Goal: Obtain resource: Download file/media

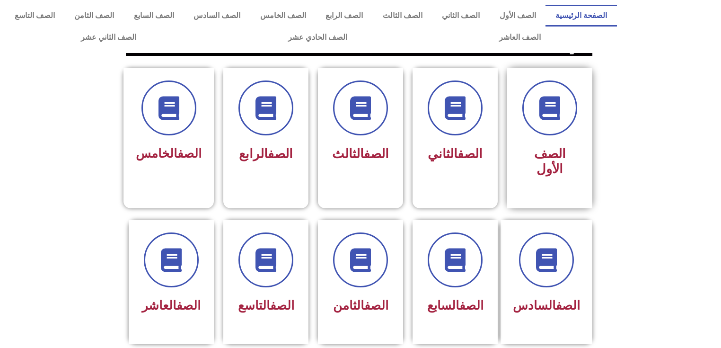
scroll to position [151, 0]
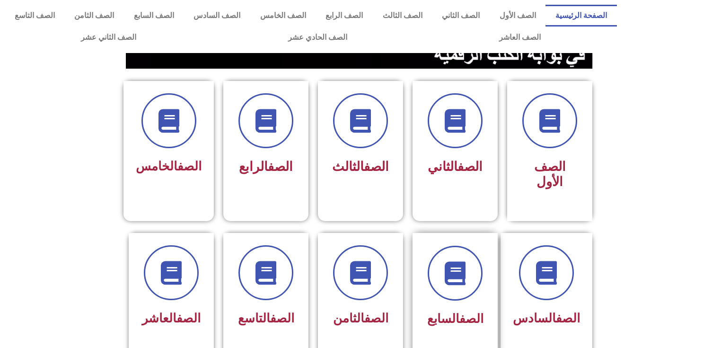
click at [449, 308] on div "الصف السابع" at bounding box center [455, 319] width 60 height 23
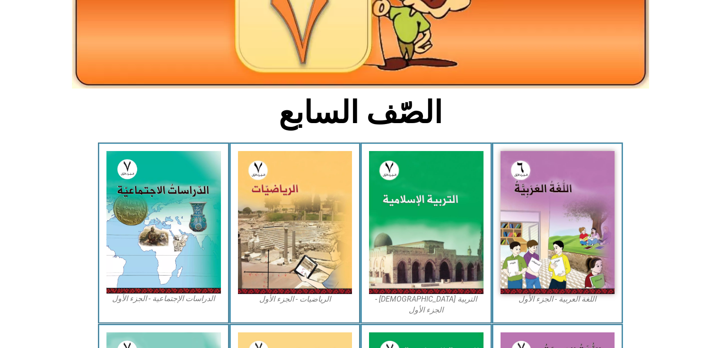
scroll to position [189, 0]
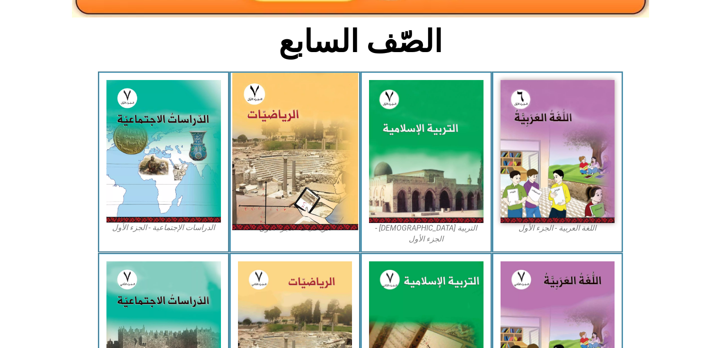
click at [300, 164] on img at bounding box center [295, 151] width 126 height 157
drag, startPoint x: 284, startPoint y: 146, endPoint x: 267, endPoint y: 183, distance: 41.3
click at [267, 183] on img at bounding box center [295, 151] width 126 height 157
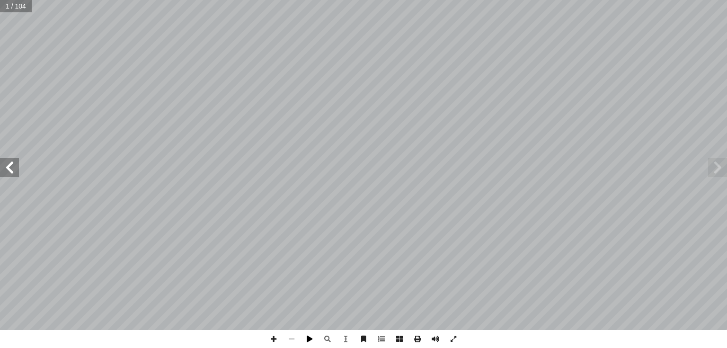
click at [309, 338] on span at bounding box center [309, 339] width 18 height 18
drag, startPoint x: 453, startPoint y: 336, endPoint x: 458, endPoint y: 382, distance: 46.1
click at [455, 336] on span at bounding box center [453, 339] width 18 height 18
click at [717, 168] on span at bounding box center [717, 167] width 19 height 19
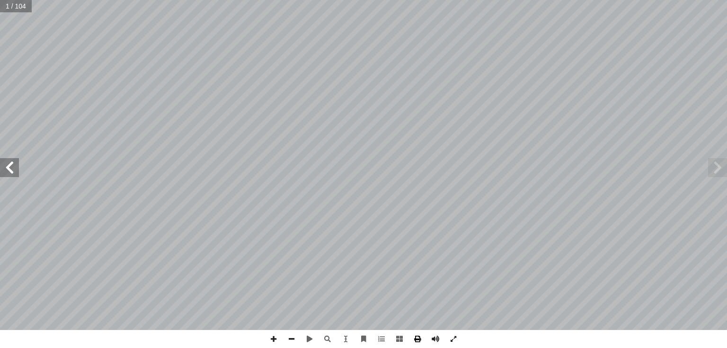
click at [414, 338] on span at bounding box center [417, 339] width 18 height 18
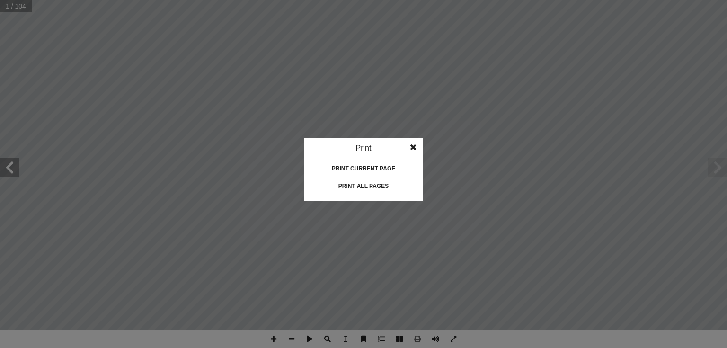
click at [371, 185] on div "Print all pages" at bounding box center [363, 185] width 95 height 15
